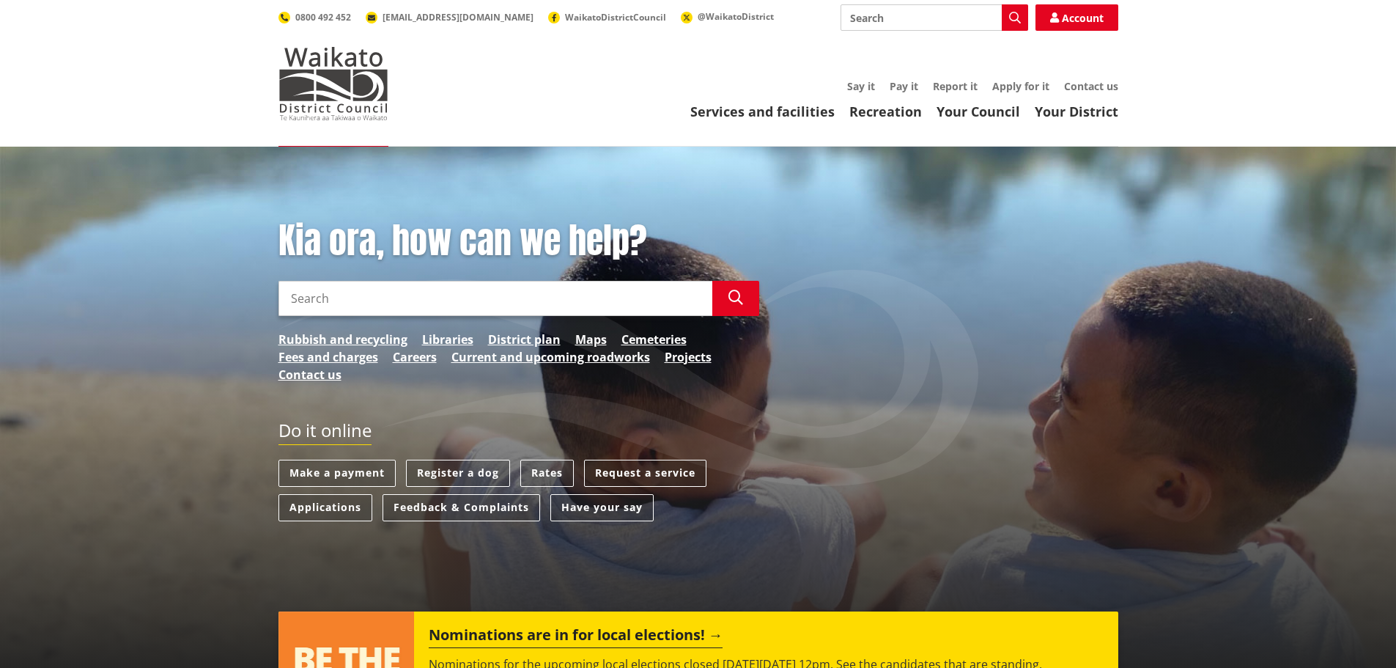
click at [547, 292] on input "Search" at bounding box center [495, 298] width 434 height 35
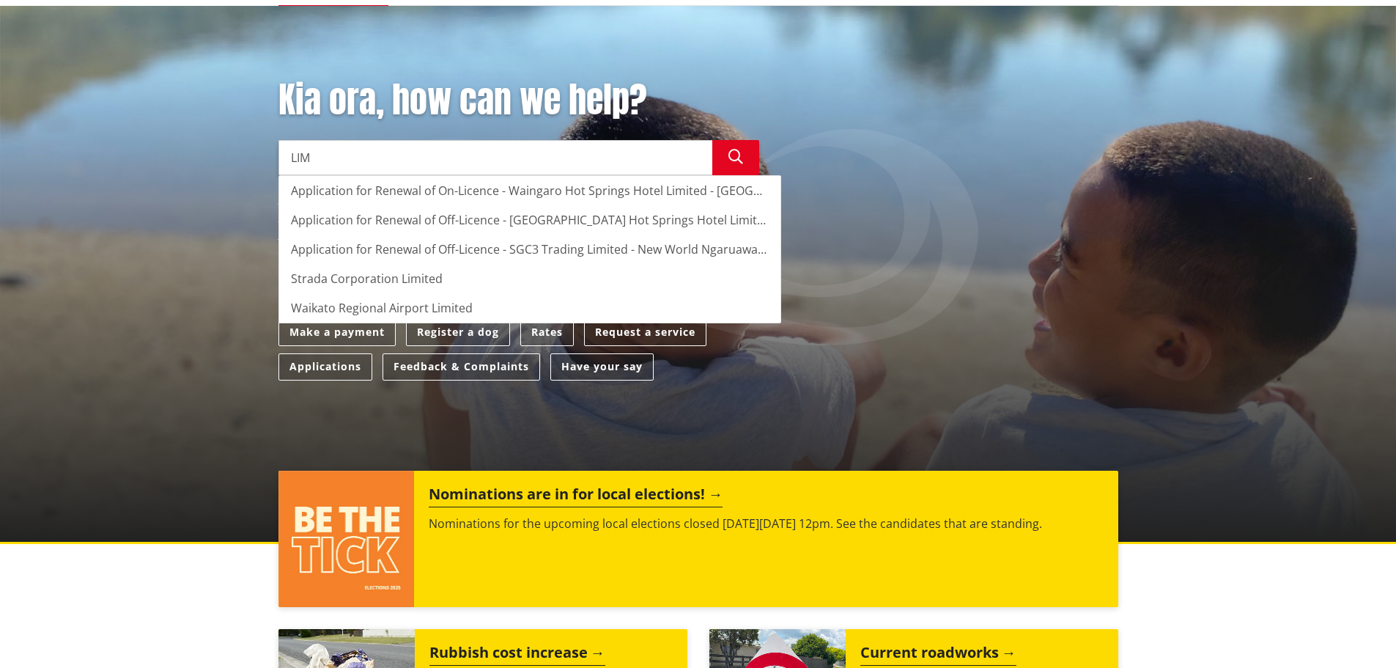
scroll to position [147, 0]
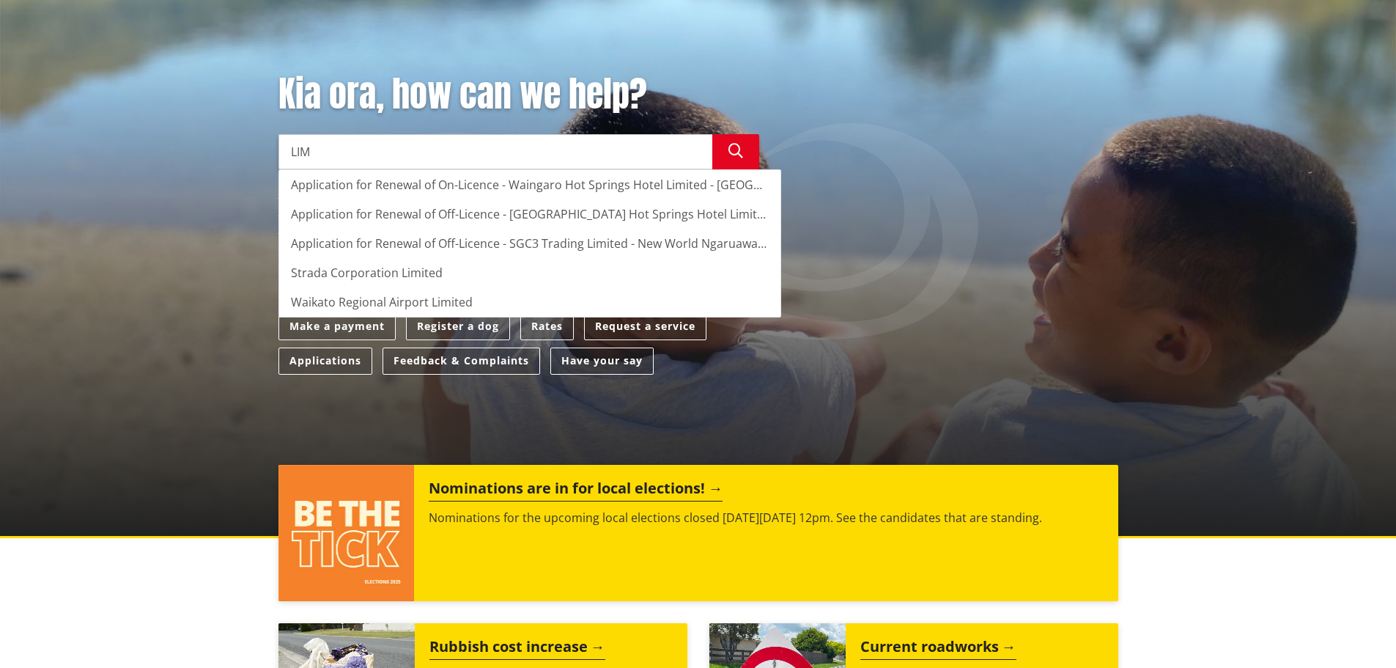
type input "LIM"
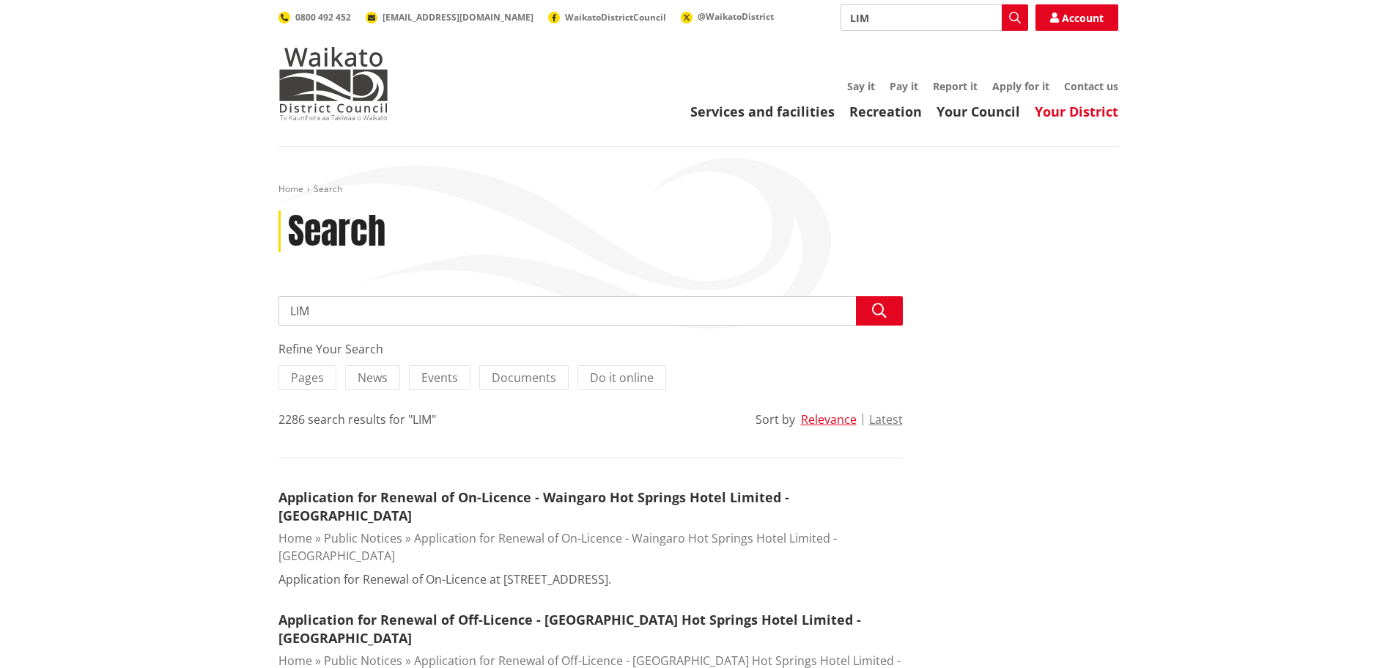
click at [1079, 113] on link "Your District" at bounding box center [1077, 112] width 84 height 18
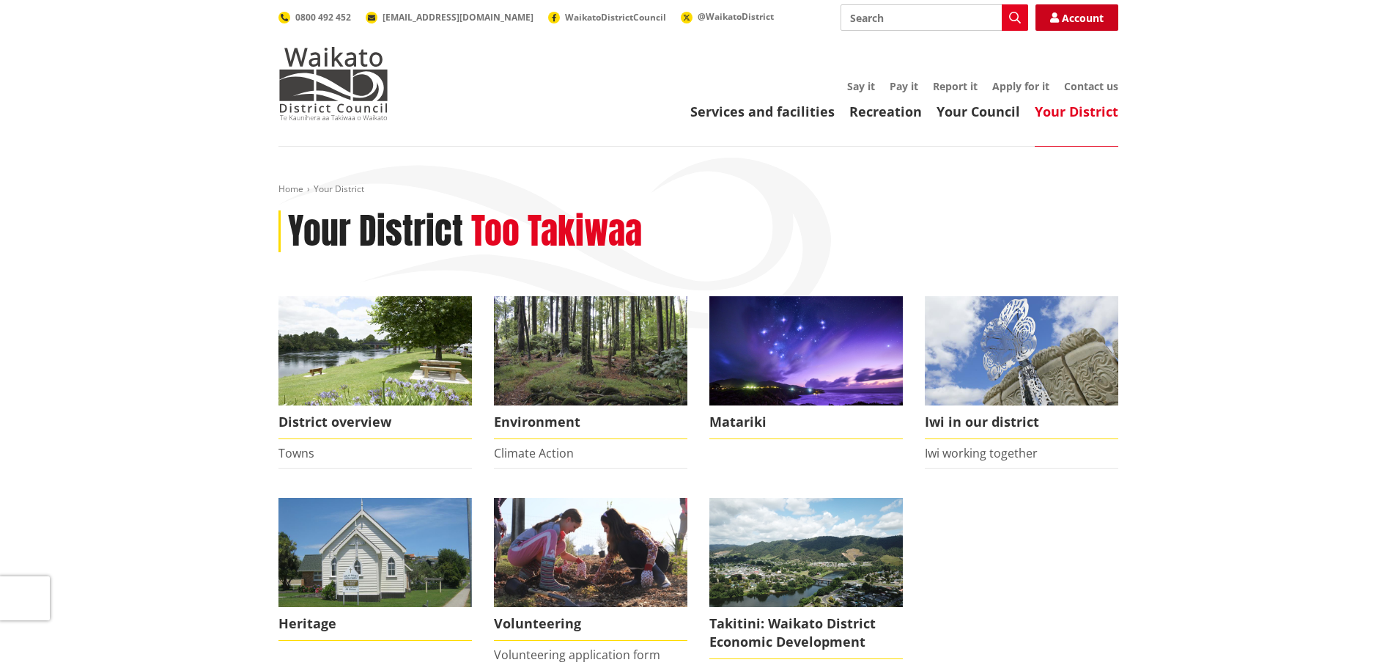
click at [1077, 16] on link "Account" at bounding box center [1077, 17] width 83 height 26
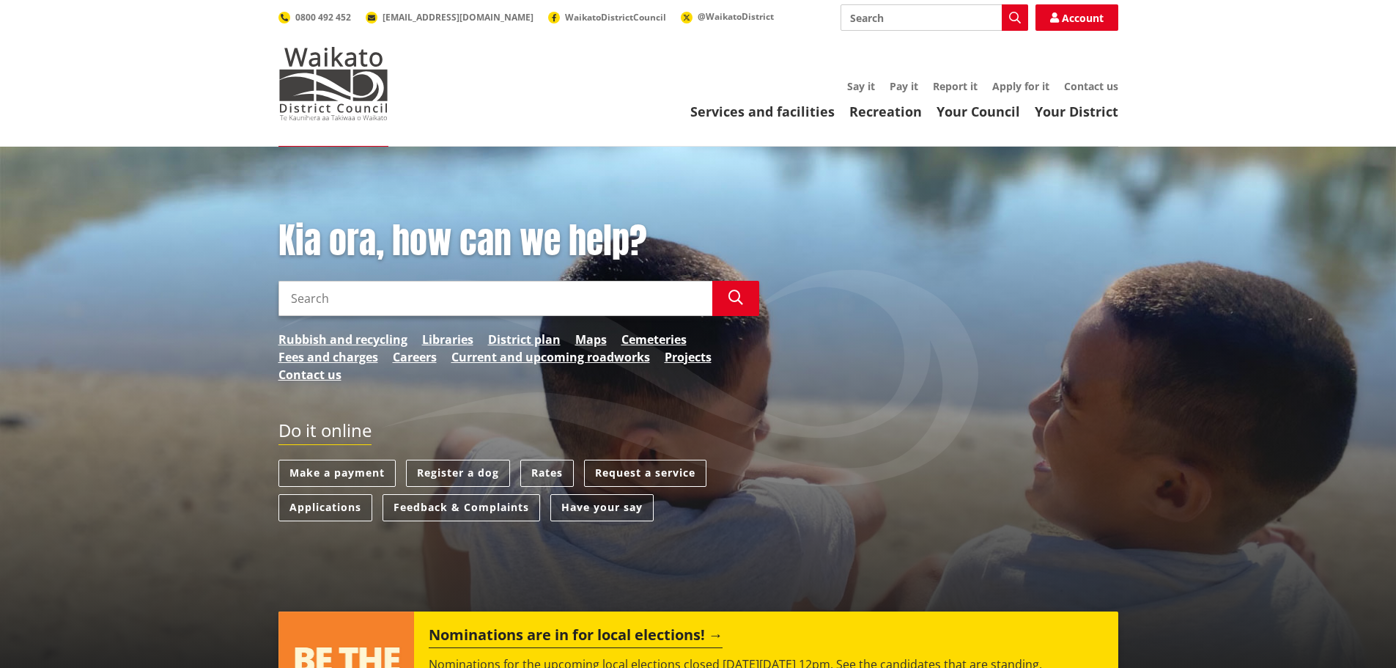
click at [473, 298] on input "Search" at bounding box center [495, 298] width 434 height 35
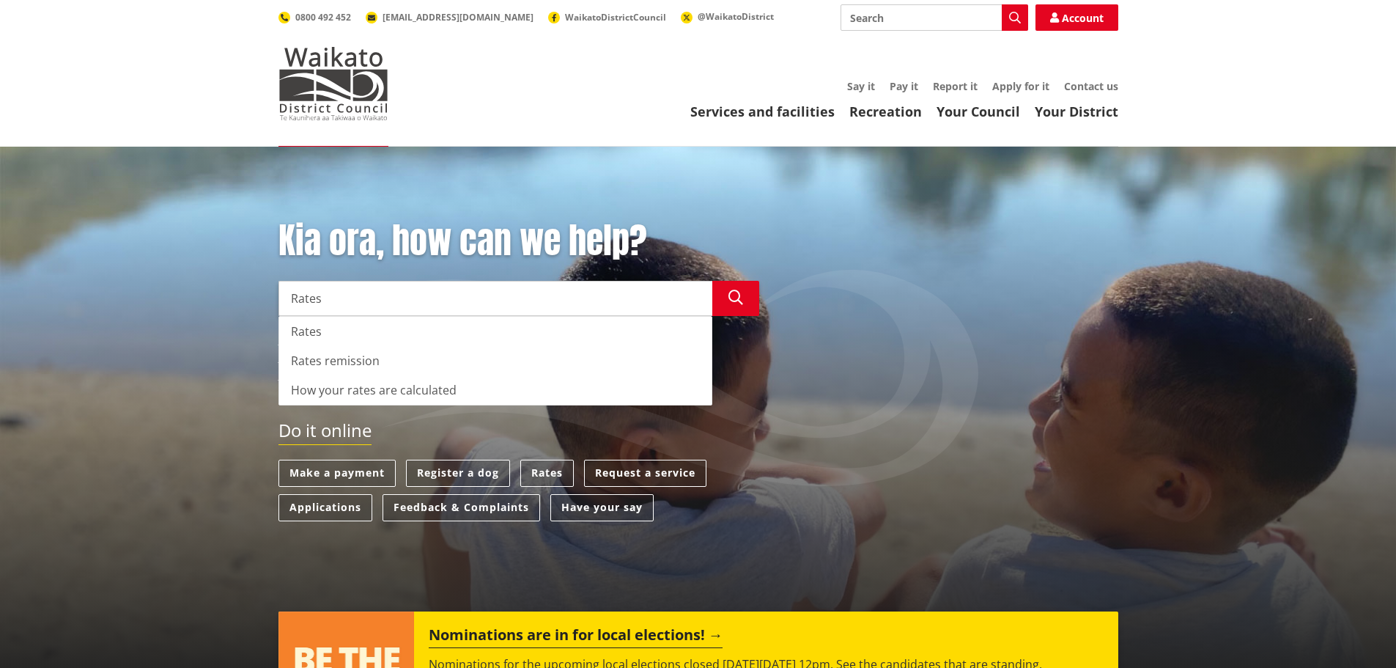
type input "Rates"
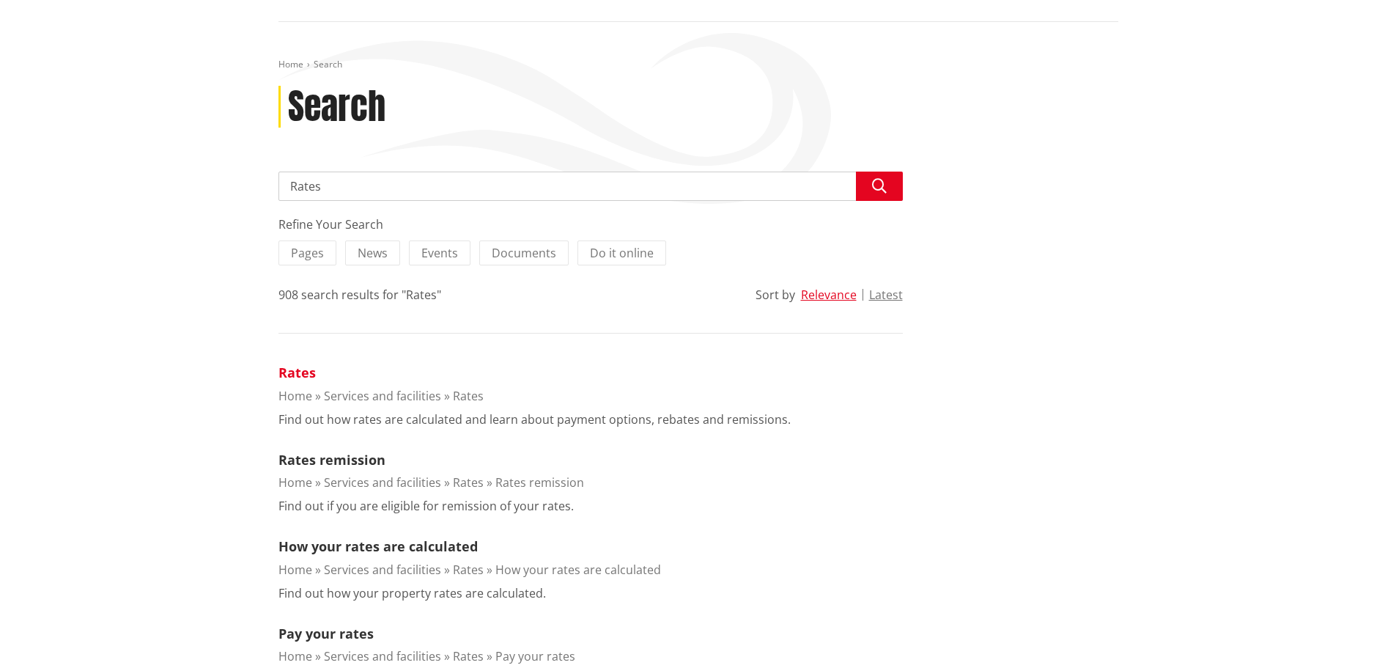
scroll to position [147, 0]
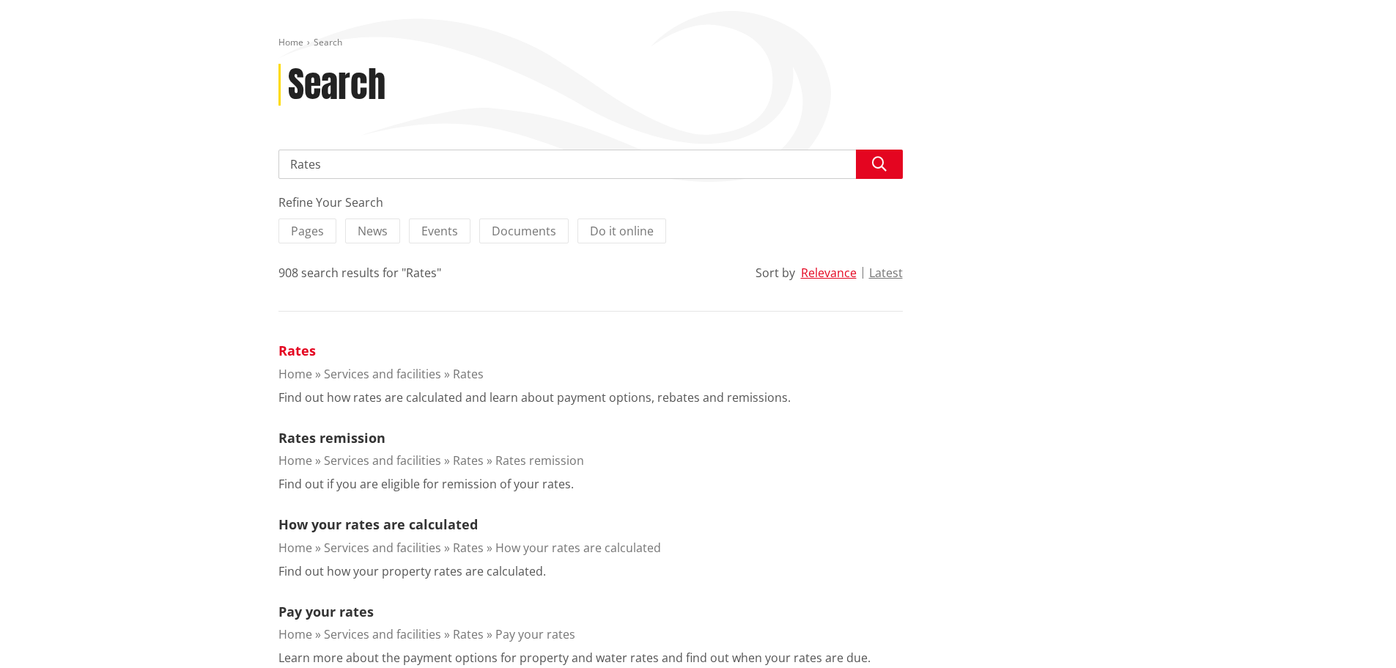
click at [296, 351] on link "Rates" at bounding box center [296, 351] width 37 height 18
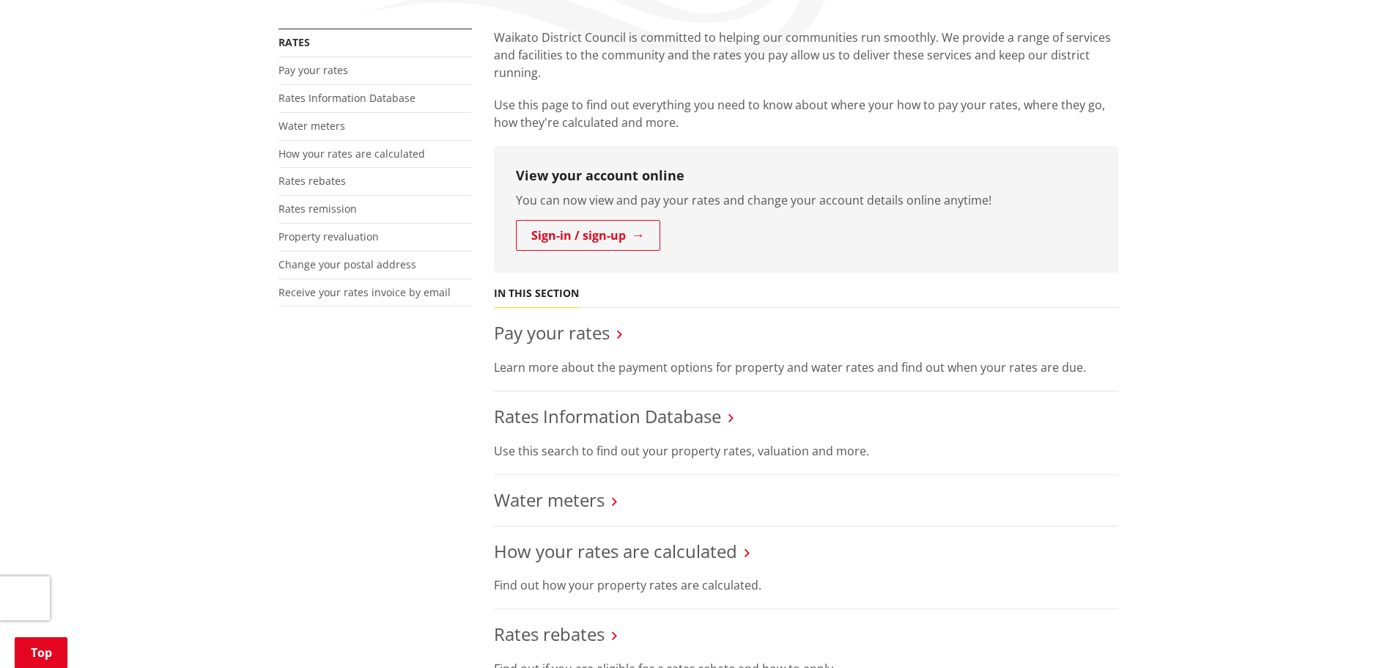
scroll to position [293, 0]
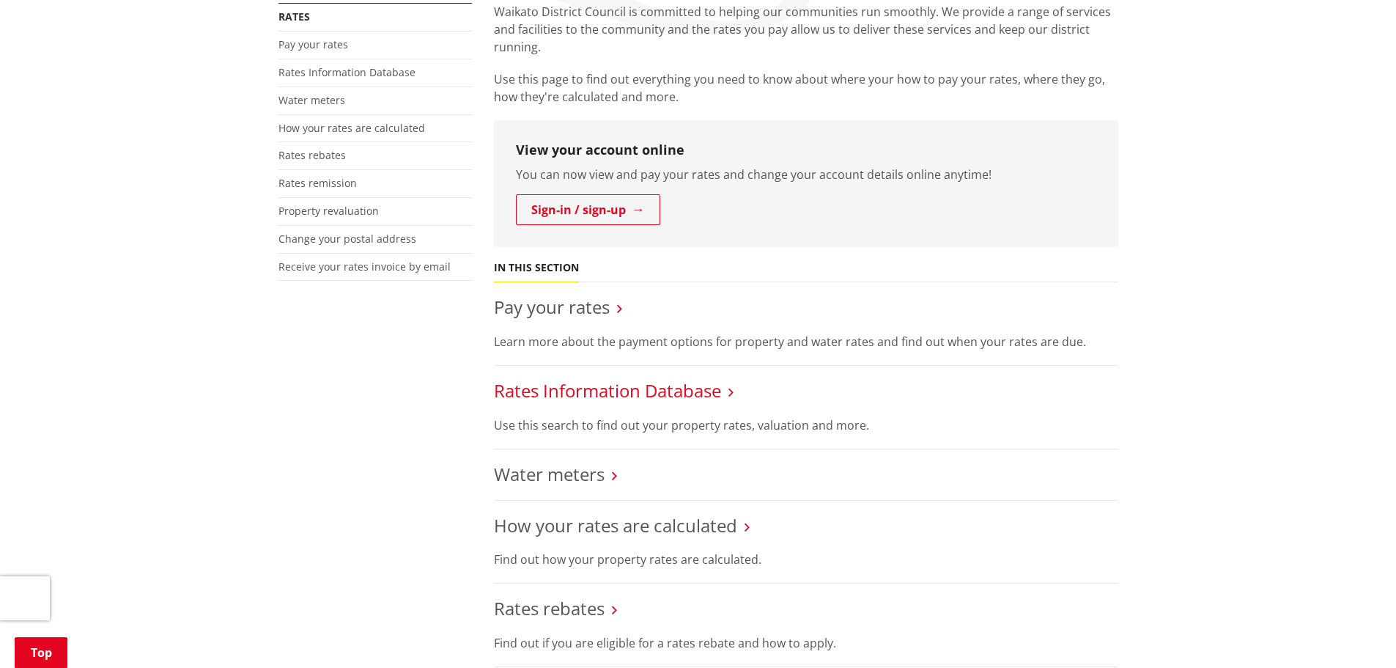
click at [676, 391] on link "Rates Information Database" at bounding box center [607, 390] width 227 height 24
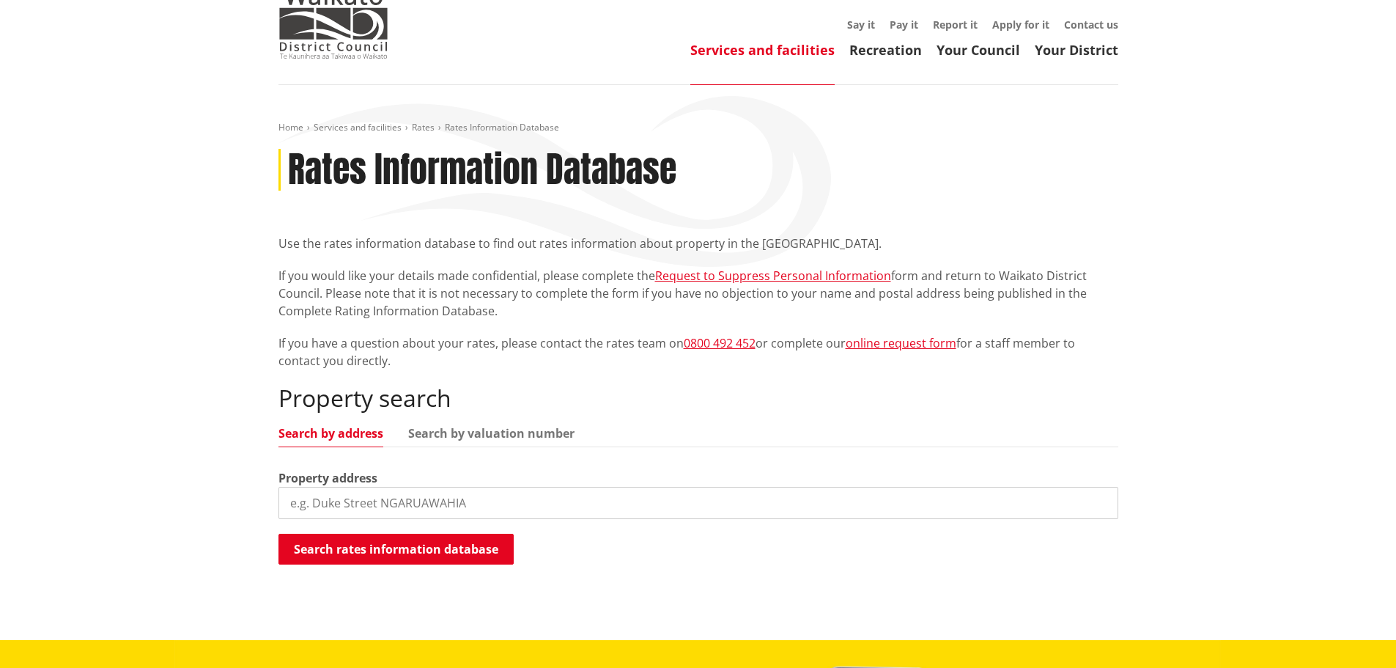
scroll to position [147, 0]
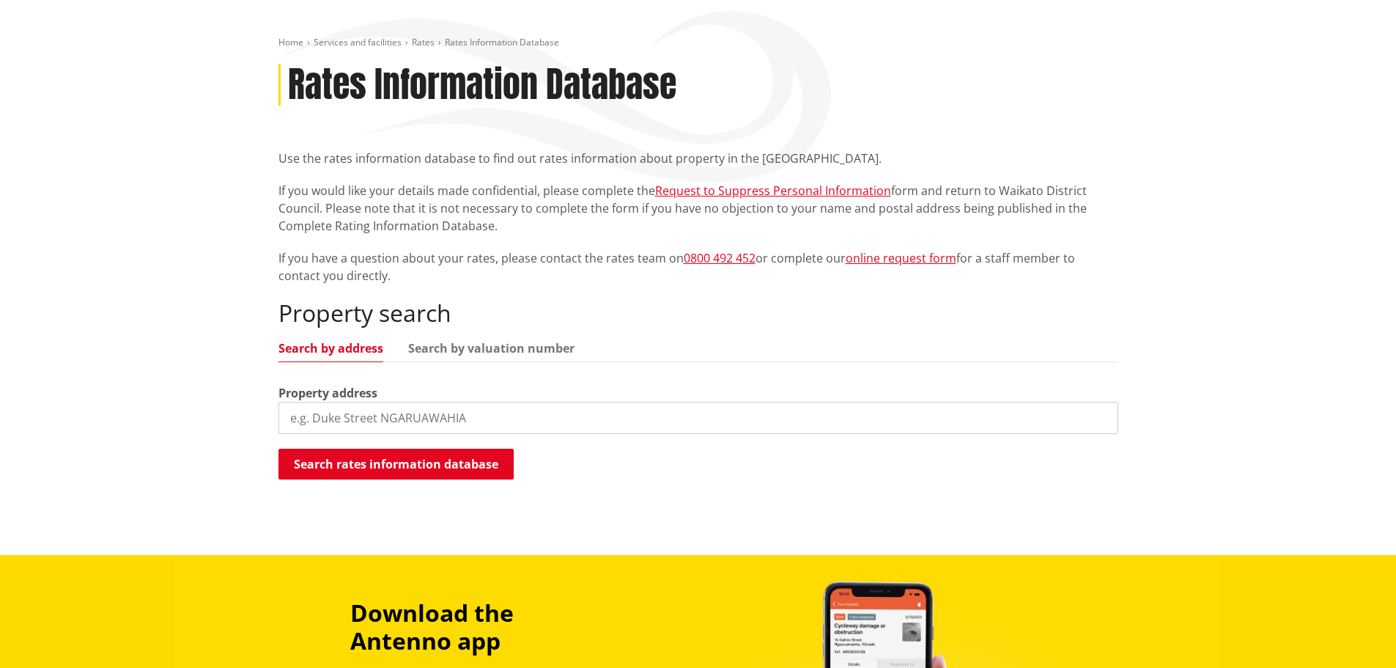
click at [462, 416] on input "search" at bounding box center [698, 418] width 840 height 32
type input "[STREET_ADDRESS]"
click at [395, 468] on button "Search rates information database" at bounding box center [395, 464] width 235 height 31
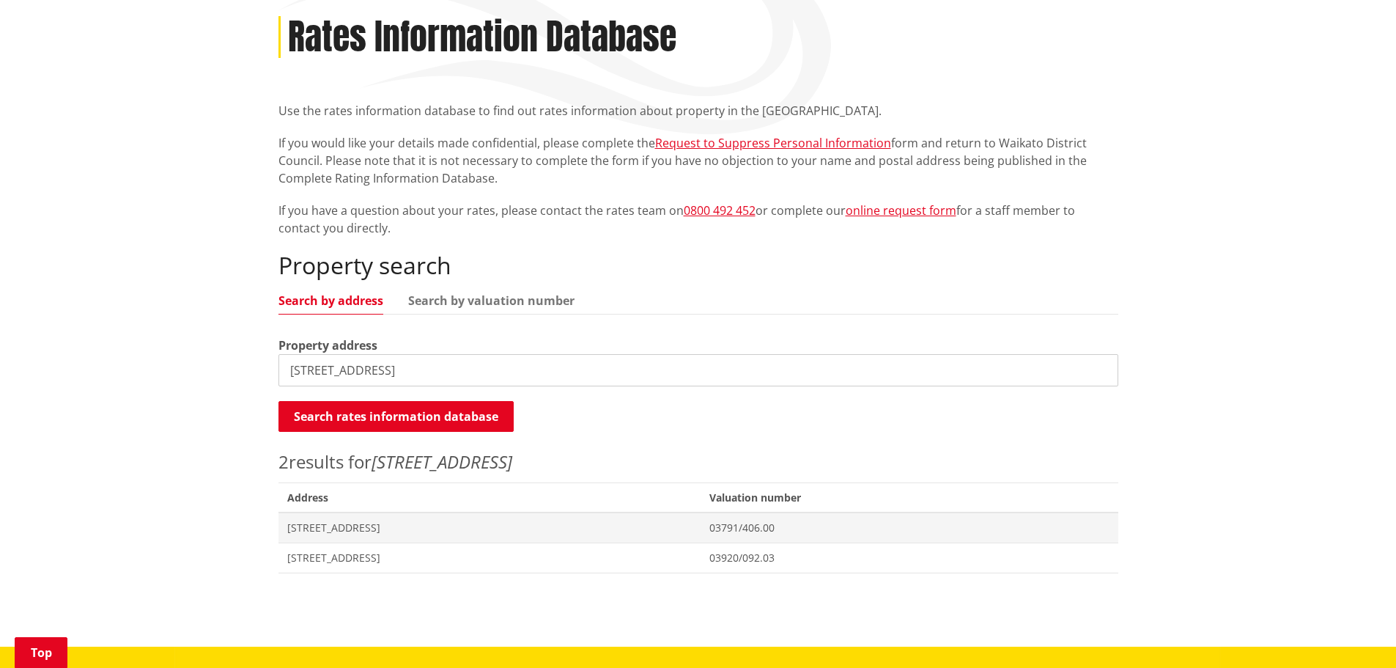
scroll to position [220, 0]
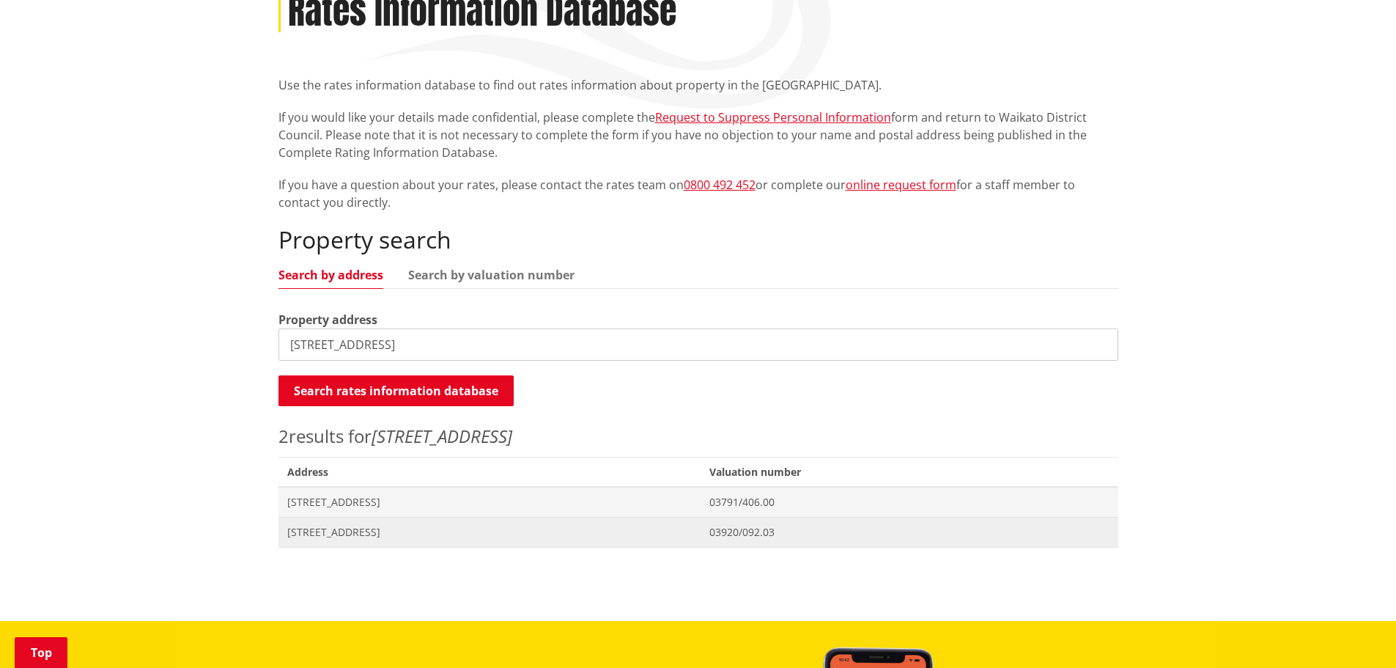
click at [354, 526] on span "70 Harrisville Road TUAKAU" at bounding box center [489, 532] width 405 height 15
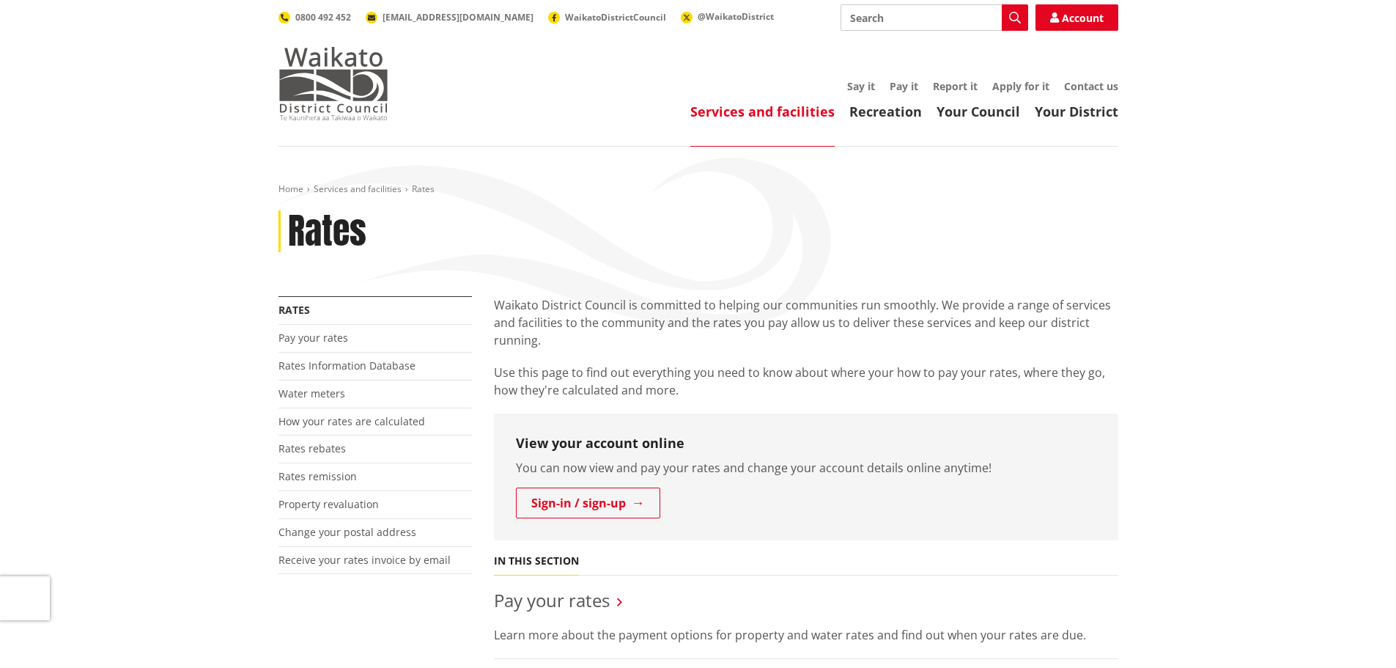
click at [292, 77] on img at bounding box center [333, 83] width 110 height 73
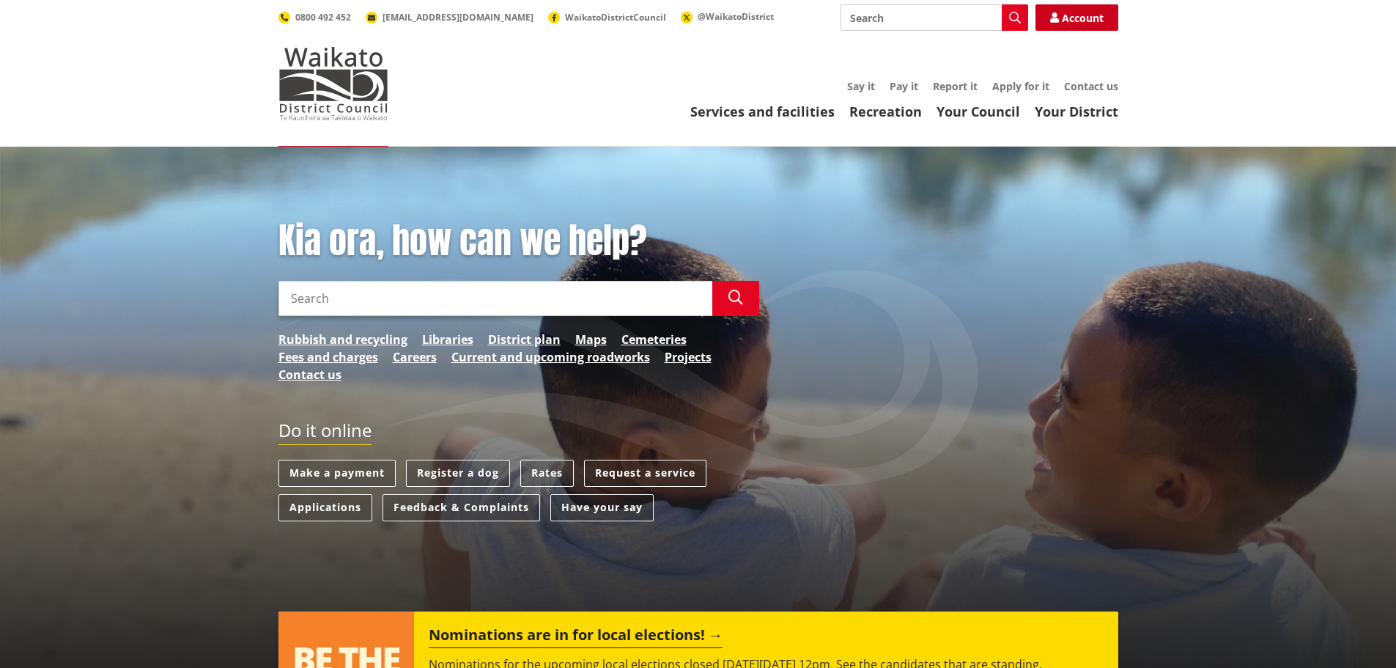
click at [1103, 15] on link "Account" at bounding box center [1077, 17] width 83 height 26
